Goal: Navigation & Orientation: Find specific page/section

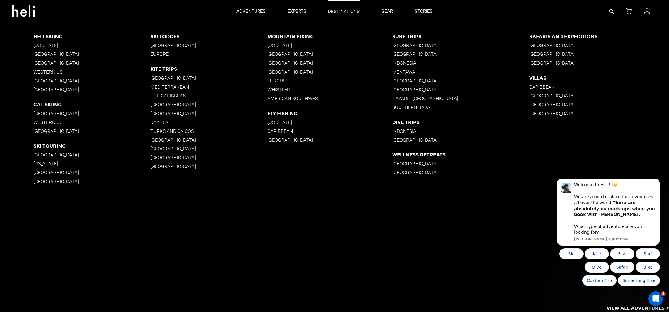
click at [330, 13] on p "destinations" at bounding box center [344, 11] width 32 height 6
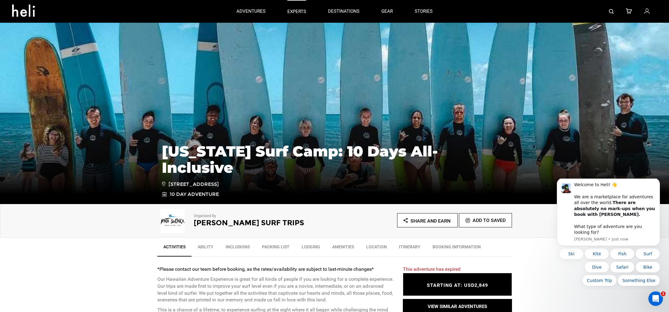
click at [291, 12] on p "experts" at bounding box center [297, 11] width 19 height 6
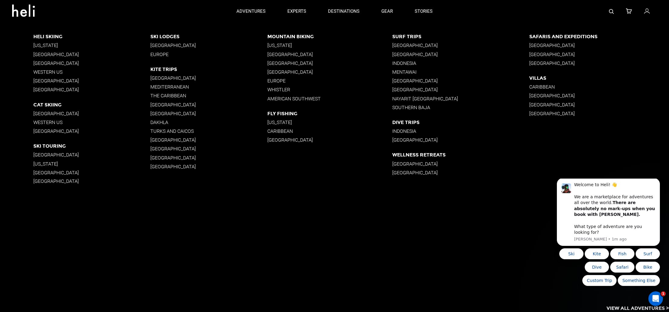
click at [400, 164] on p "[GEOGRAPHIC_DATA]" at bounding box center [460, 164] width 137 height 6
click at [403, 173] on p "[GEOGRAPHIC_DATA]" at bounding box center [460, 173] width 137 height 6
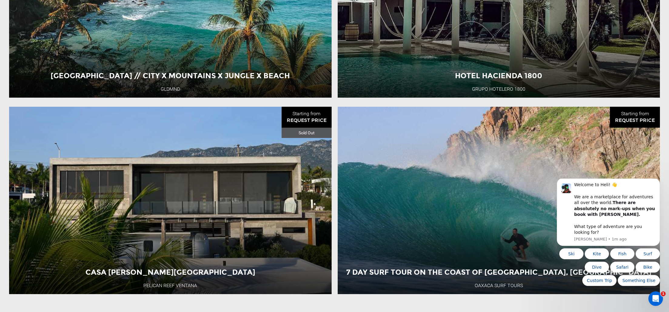
scroll to position [633, 0]
